Goal: Transaction & Acquisition: Book appointment/travel/reservation

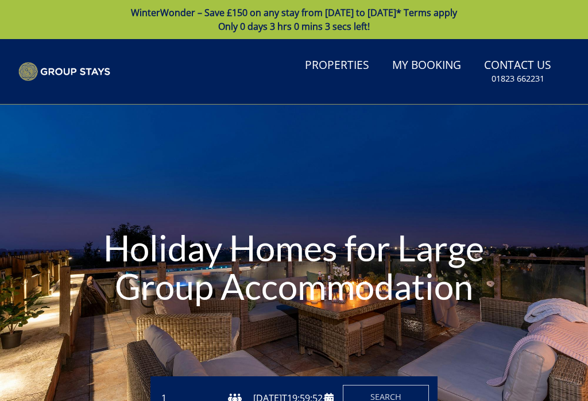
type input "[DATE]"
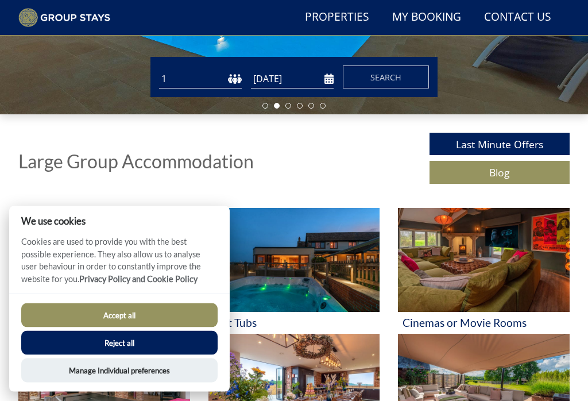
scroll to position [289, 0]
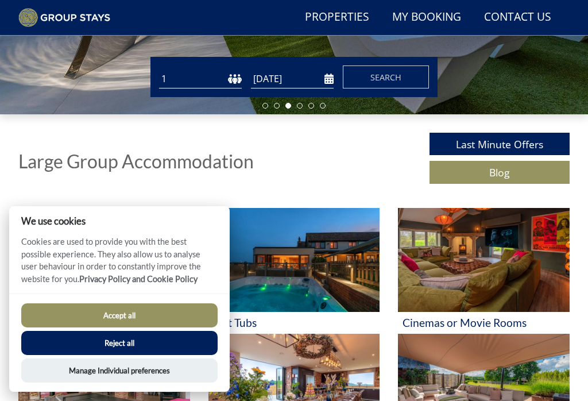
click at [149, 327] on button "Accept all" at bounding box center [119, 315] width 196 height 24
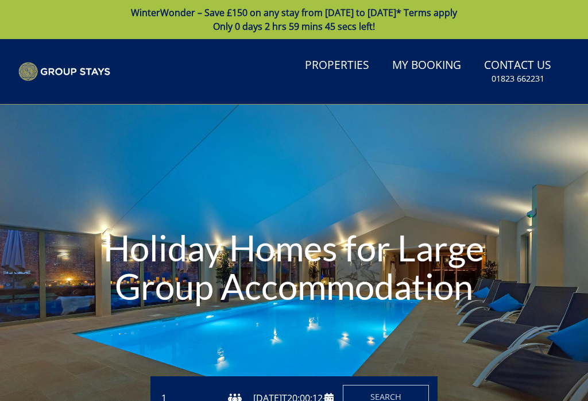
type input "[DATE]"
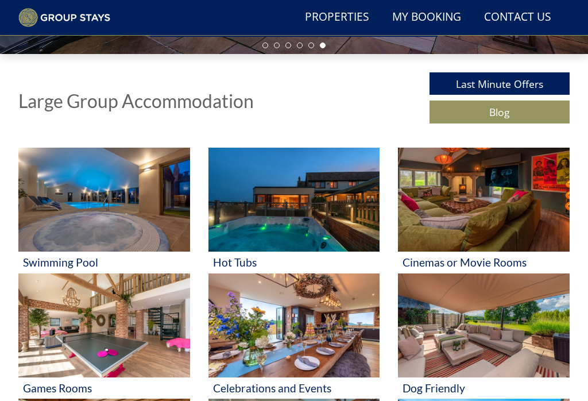
scroll to position [350, 0]
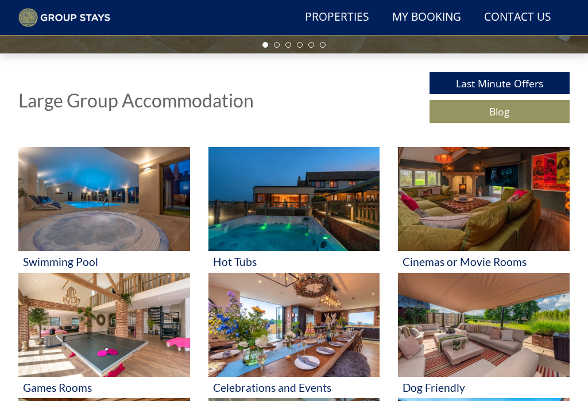
click at [343, 323] on img at bounding box center [295, 325] width 172 height 105
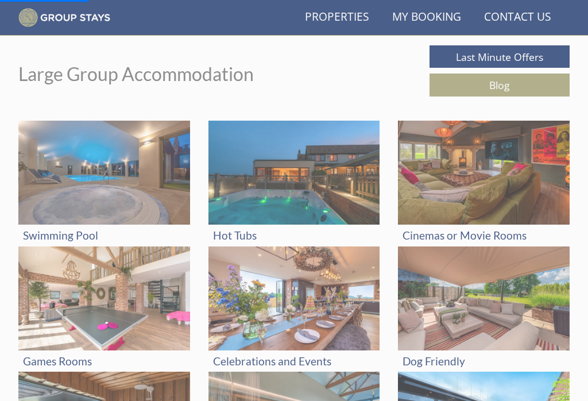
scroll to position [381, 0]
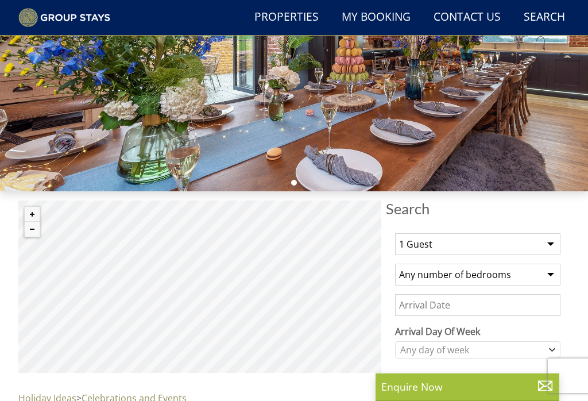
scroll to position [234, 0]
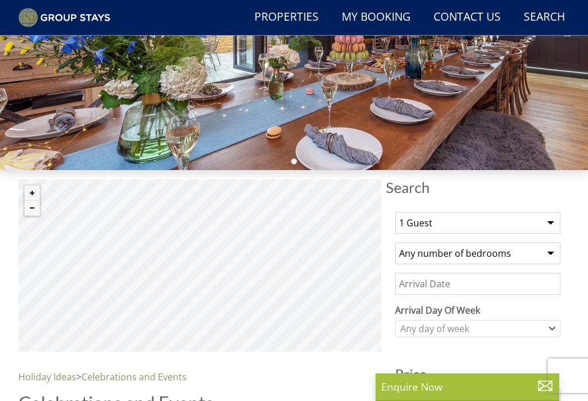
click at [559, 223] on select "1 Guest 2 Guests 3 Guests 4 Guests 5 Guests 6 Guests 7 Guests 8 Guests 9 Guests…" at bounding box center [477, 223] width 165 height 22
select select "12"
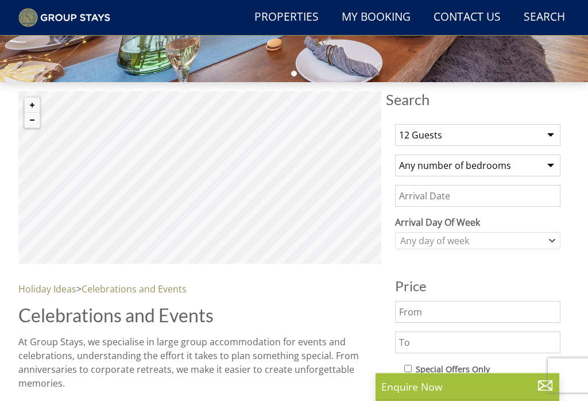
scroll to position [322, 0]
click at [554, 170] on select "Any number of bedrooms 4 Bedrooms 5 Bedrooms 6 Bedrooms 7 Bedrooms 8 Bedrooms 9…" at bounding box center [477, 165] width 165 height 22
select select "5"
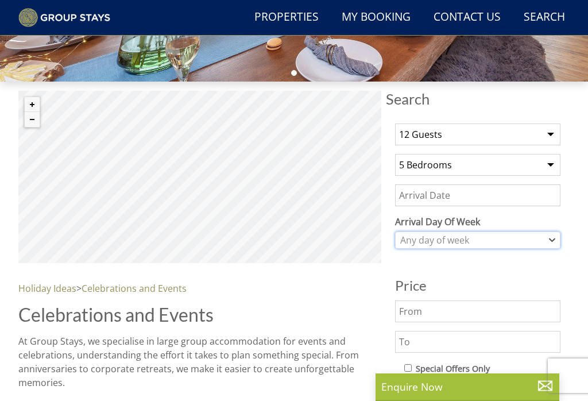
click at [558, 239] on div "Any day of week" at bounding box center [477, 239] width 165 height 17
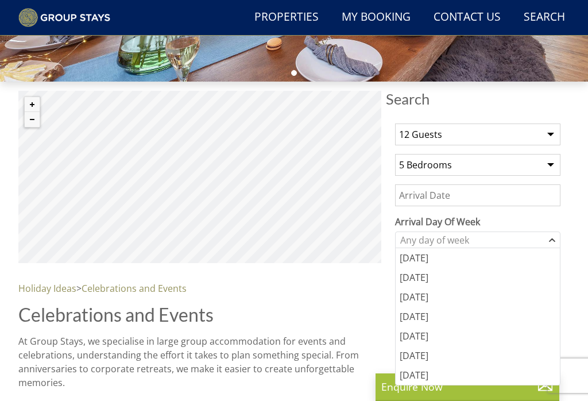
click at [431, 339] on div "Friday" at bounding box center [478, 336] width 164 height 20
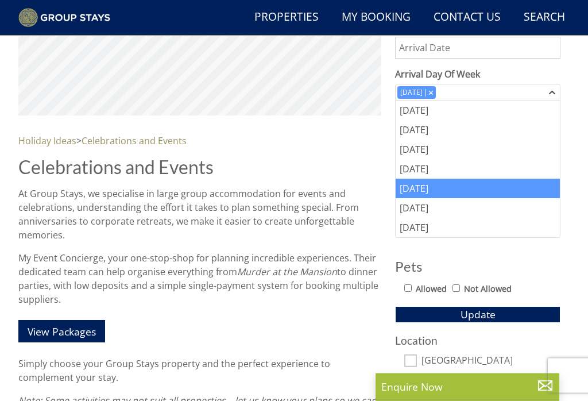
scroll to position [470, 0]
click at [460, 289] on input "Not Allowed" at bounding box center [456, 287] width 7 height 7
checkbox input "true"
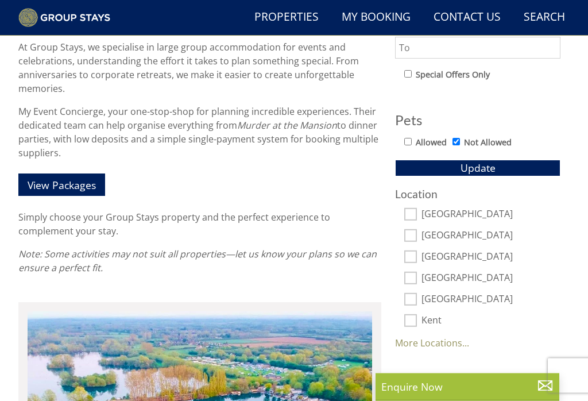
scroll to position [617, 0]
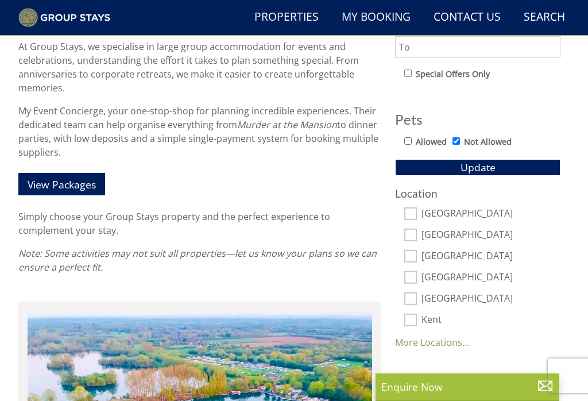
click at [450, 343] on link "More Locations..." at bounding box center [432, 342] width 74 height 13
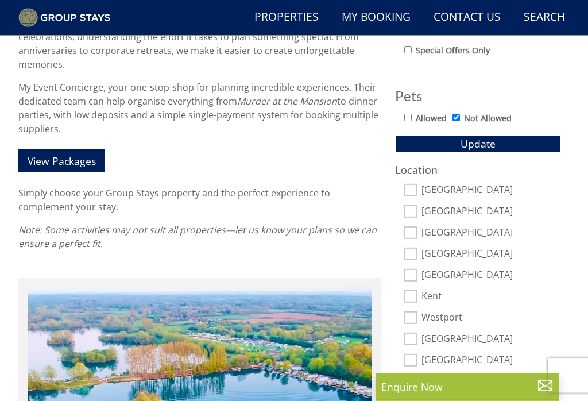
scroll to position [642, 0]
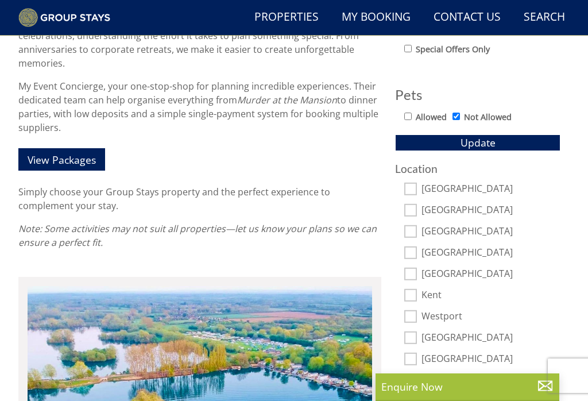
click at [416, 334] on input "Bristol" at bounding box center [410, 337] width 13 height 13
checkbox input "true"
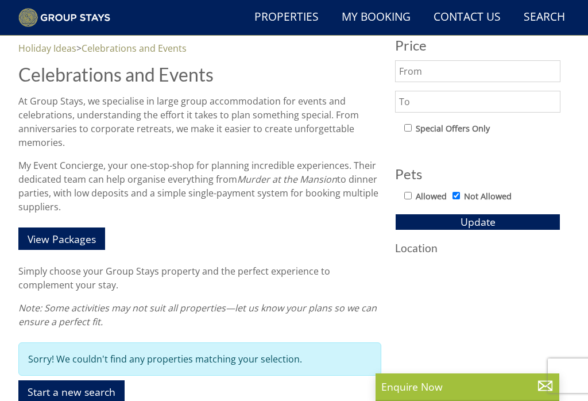
scroll to position [561, 0]
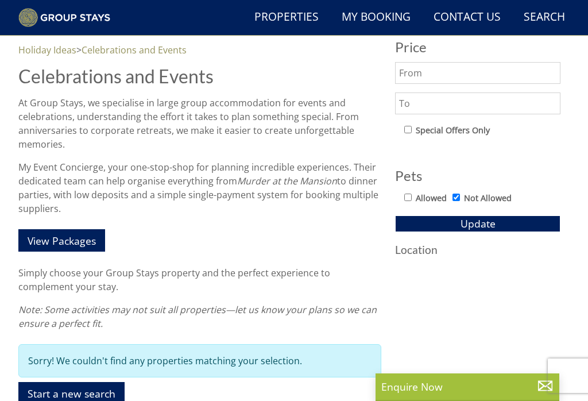
click at [435, 256] on h3 "Location" at bounding box center [477, 250] width 165 height 12
click at [484, 221] on span "Update" at bounding box center [478, 224] width 35 height 14
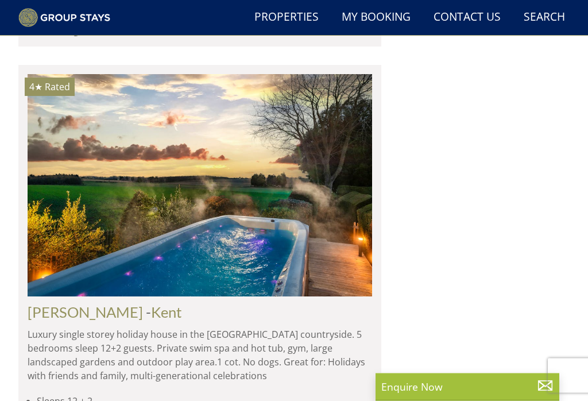
scroll to position [1315, 0]
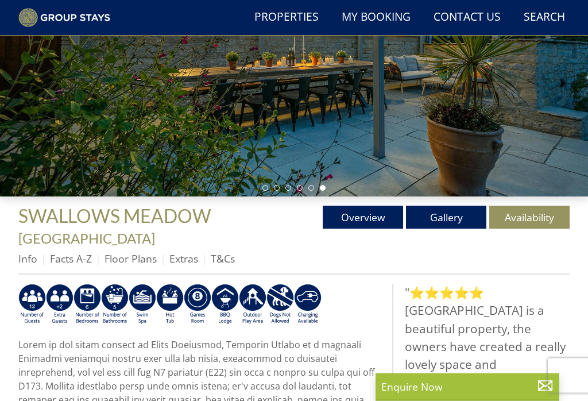
scroll to position [208, 0]
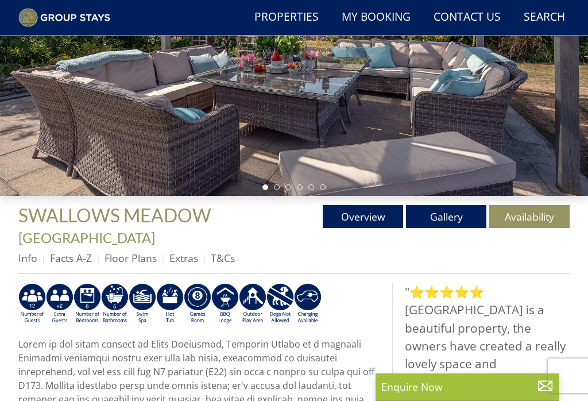
click at [457, 218] on link "Gallery" at bounding box center [446, 216] width 80 height 23
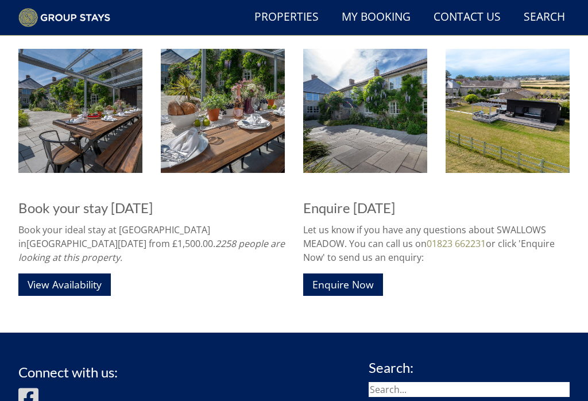
scroll to position [1580, 0]
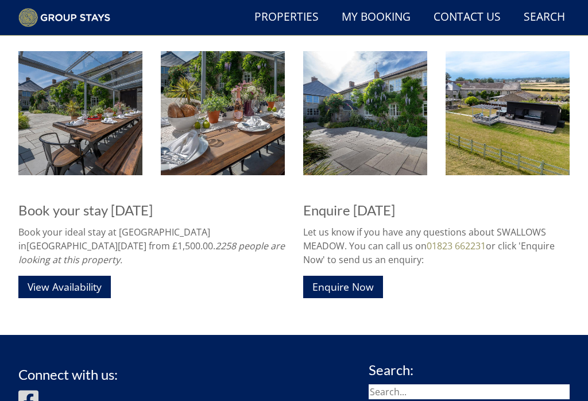
click at [74, 276] on link "View Availability" at bounding box center [64, 287] width 92 height 22
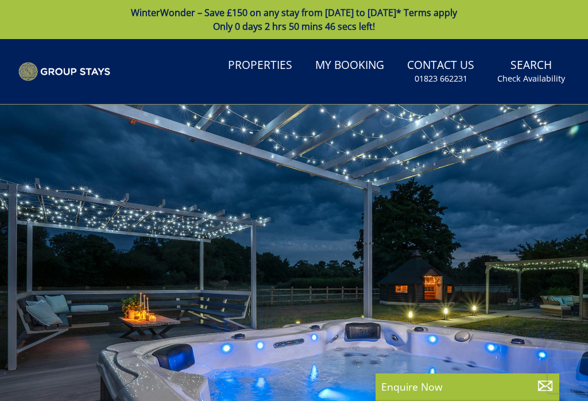
select select "12"
select select "5"
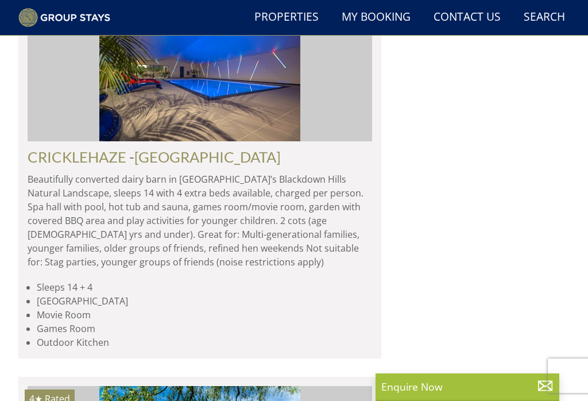
scroll to position [3070, 0]
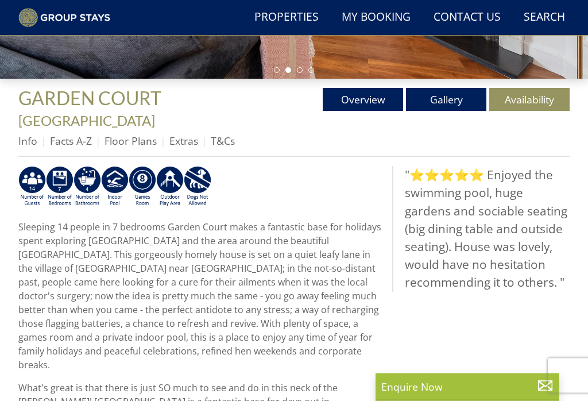
scroll to position [325, 0]
click at [458, 93] on link "Gallery" at bounding box center [446, 99] width 80 height 23
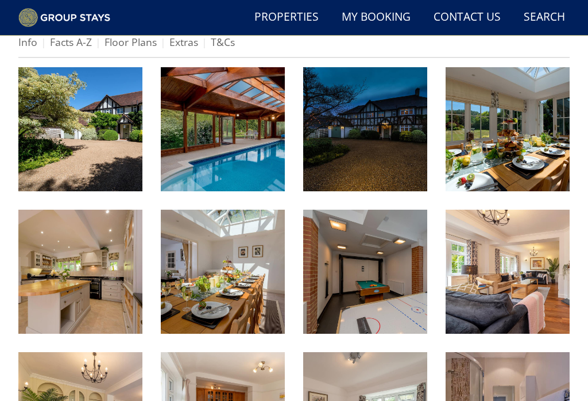
scroll to position [424, 0]
click at [550, 307] on img at bounding box center [508, 272] width 124 height 124
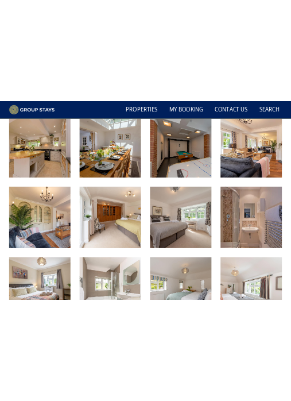
scroll to position [2835, 0]
